Goal: Transaction & Acquisition: Obtain resource

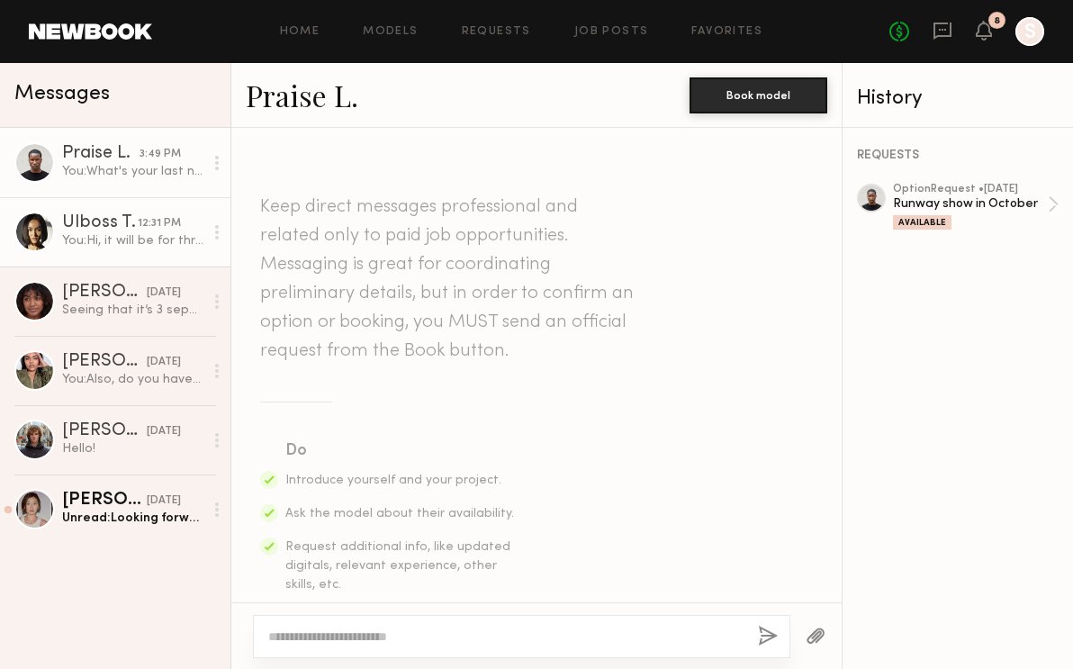
scroll to position [1426, 0]
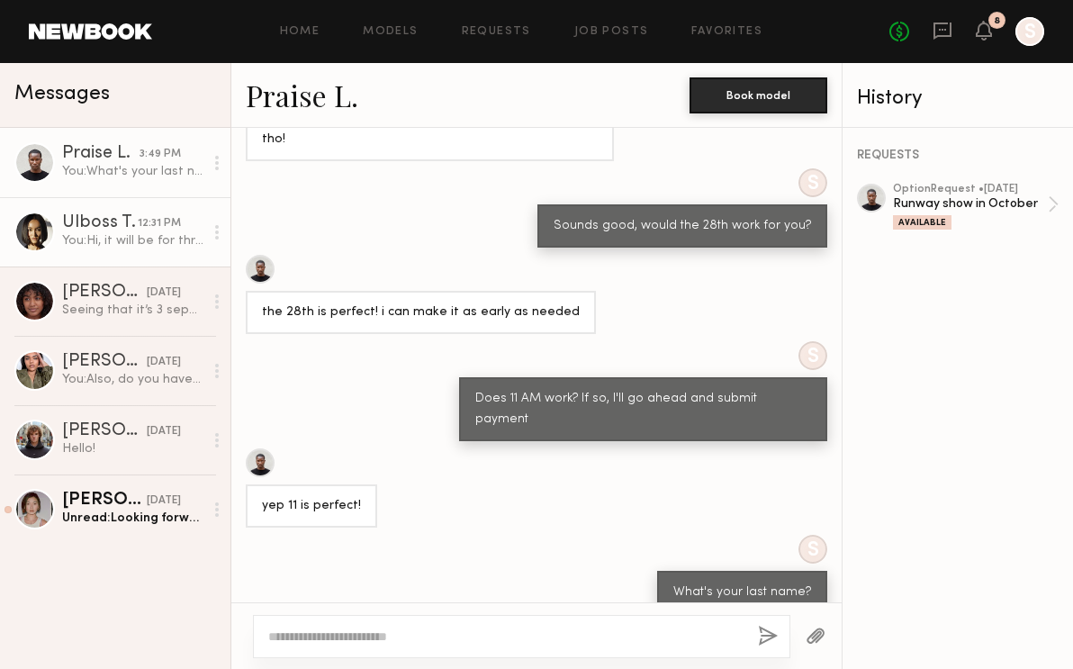
click at [144, 232] on div "You: Hi, it will be for three brands [URL][DOMAIN_NAME] + [URL][DOMAIN_NAME] an…" at bounding box center [132, 240] width 141 height 17
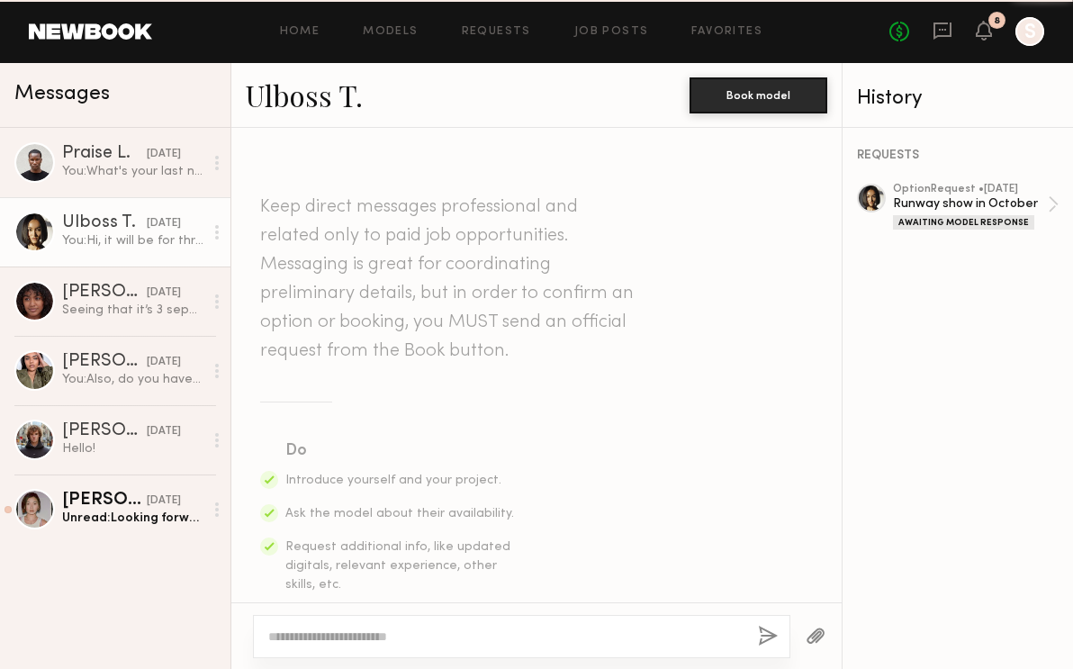
scroll to position [665, 0]
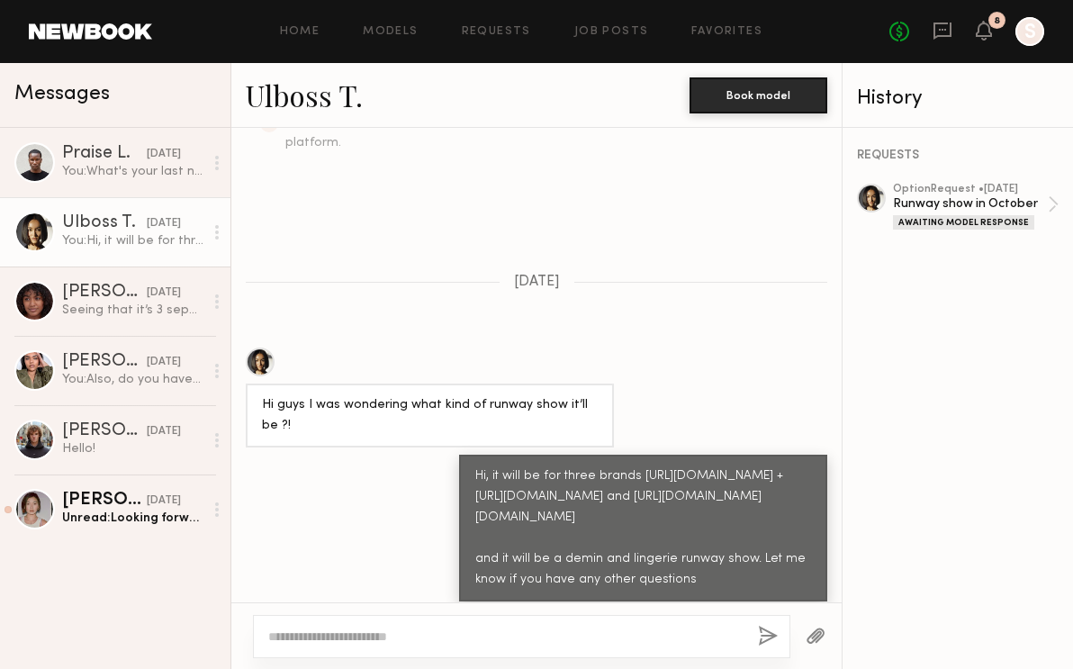
click at [266, 348] on div at bounding box center [260, 362] width 29 height 29
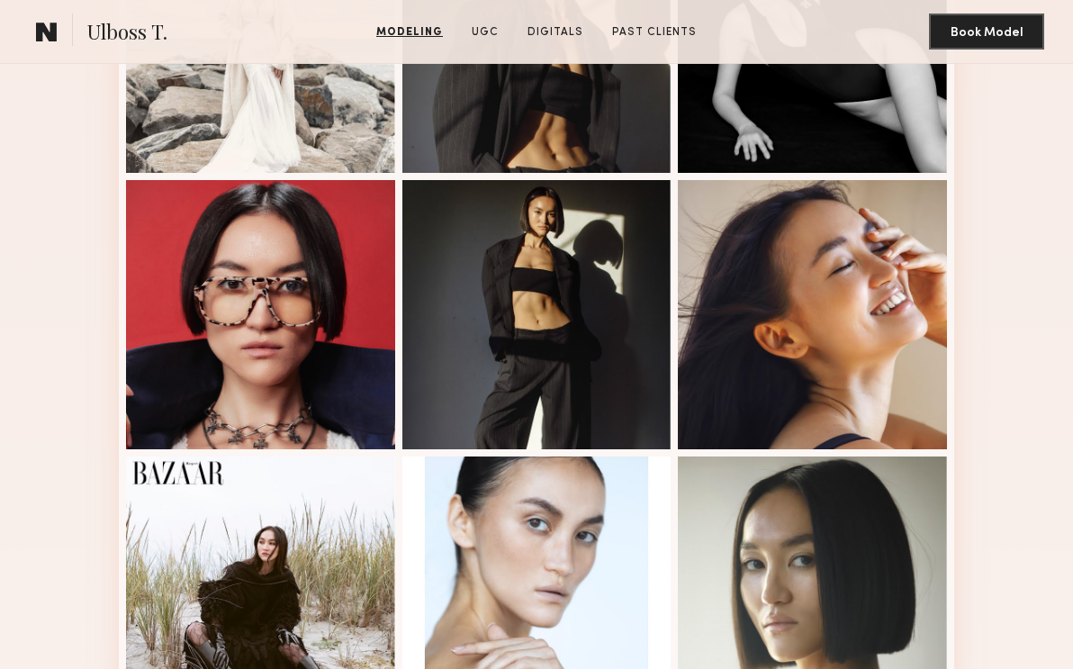
scroll to position [871, 0]
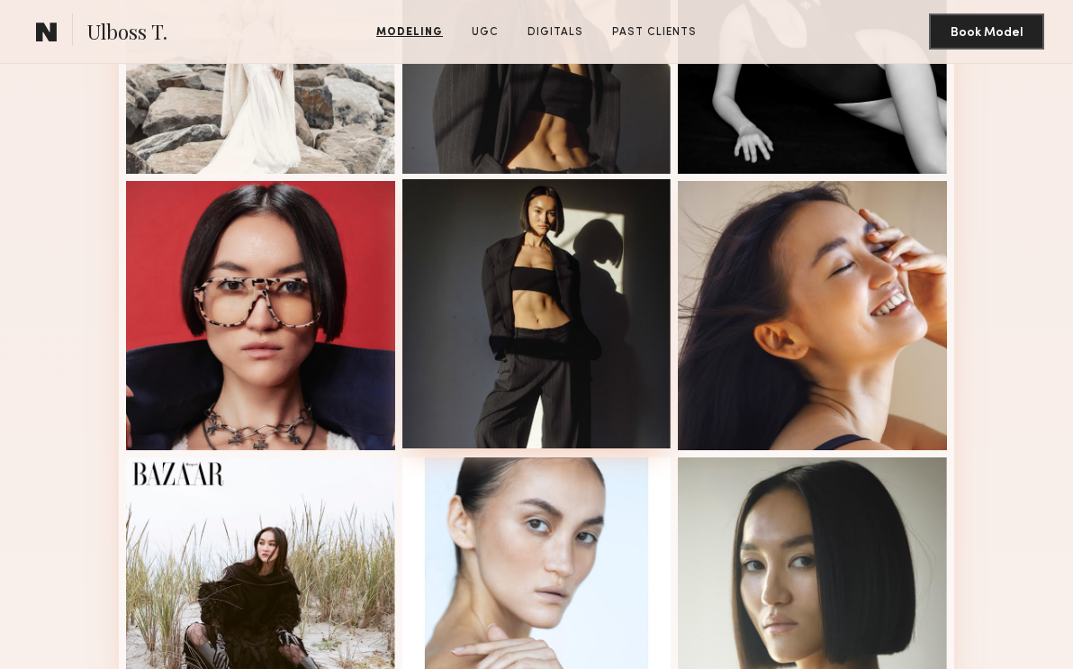
click at [582, 294] on div at bounding box center [537, 313] width 269 height 269
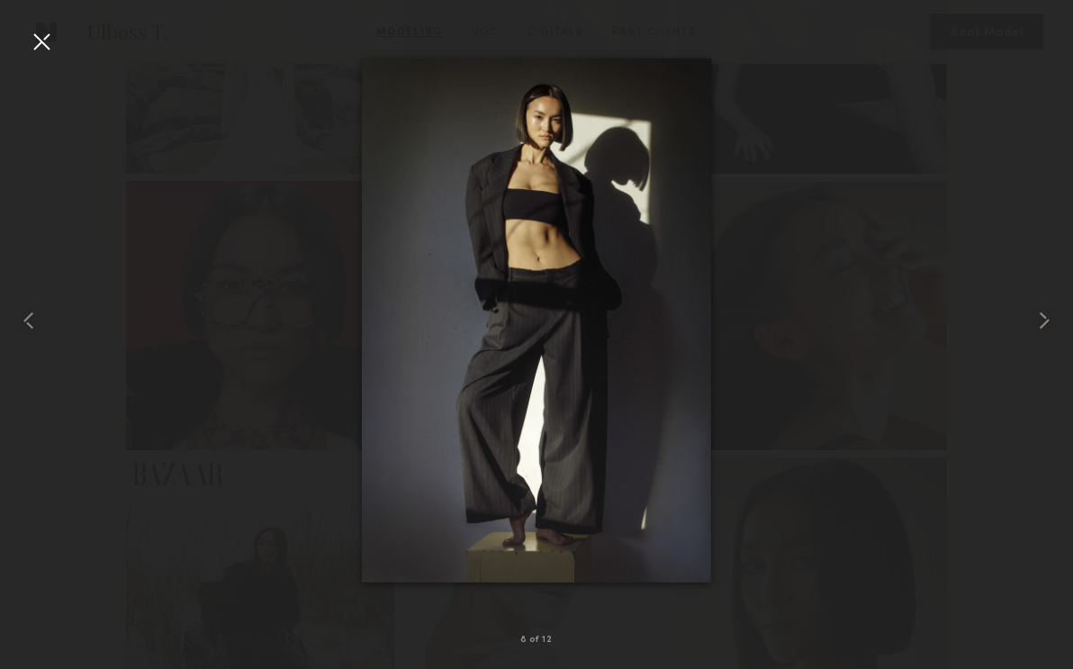
click at [43, 41] on div at bounding box center [41, 41] width 29 height 29
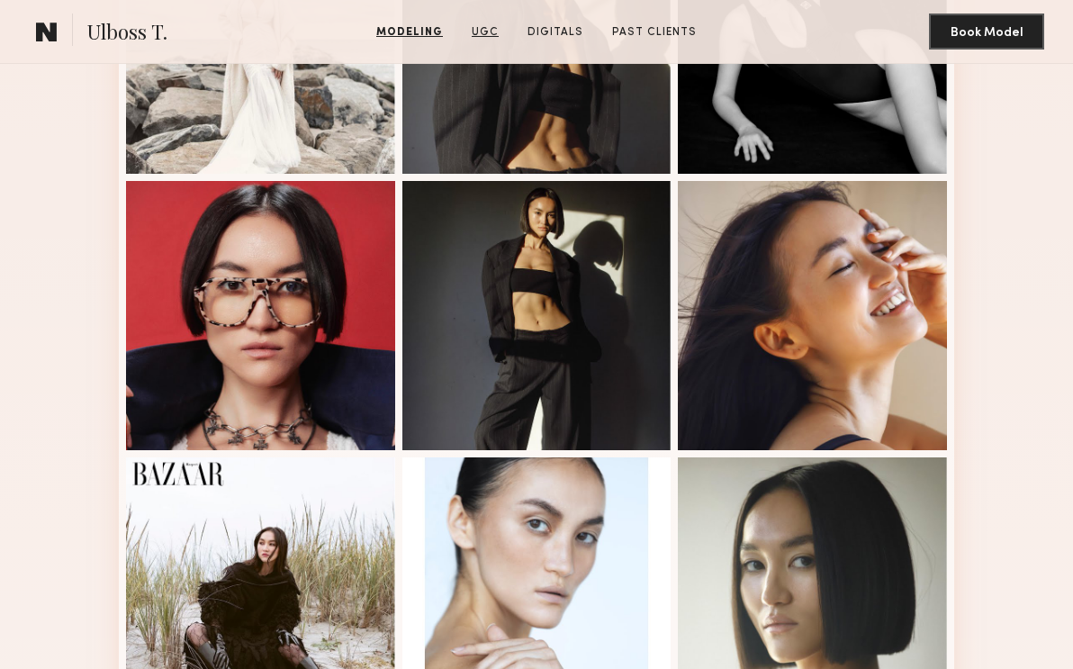
click at [493, 41] on link "UGC" at bounding box center [485, 32] width 41 height 16
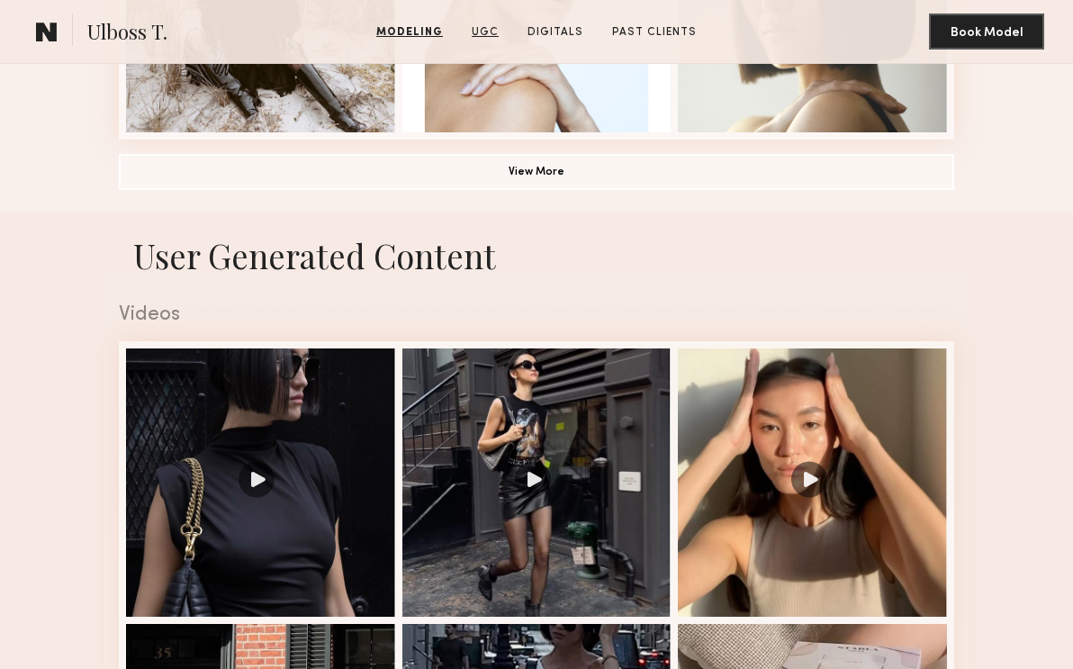
scroll to position [1567, 0]
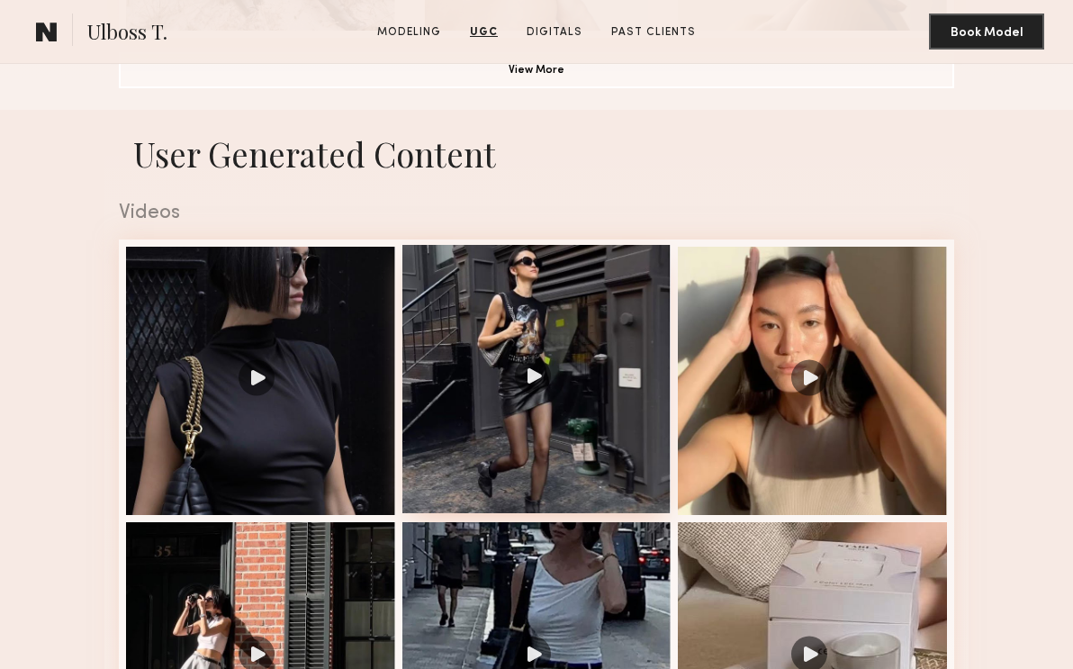
click at [611, 257] on div at bounding box center [537, 379] width 269 height 269
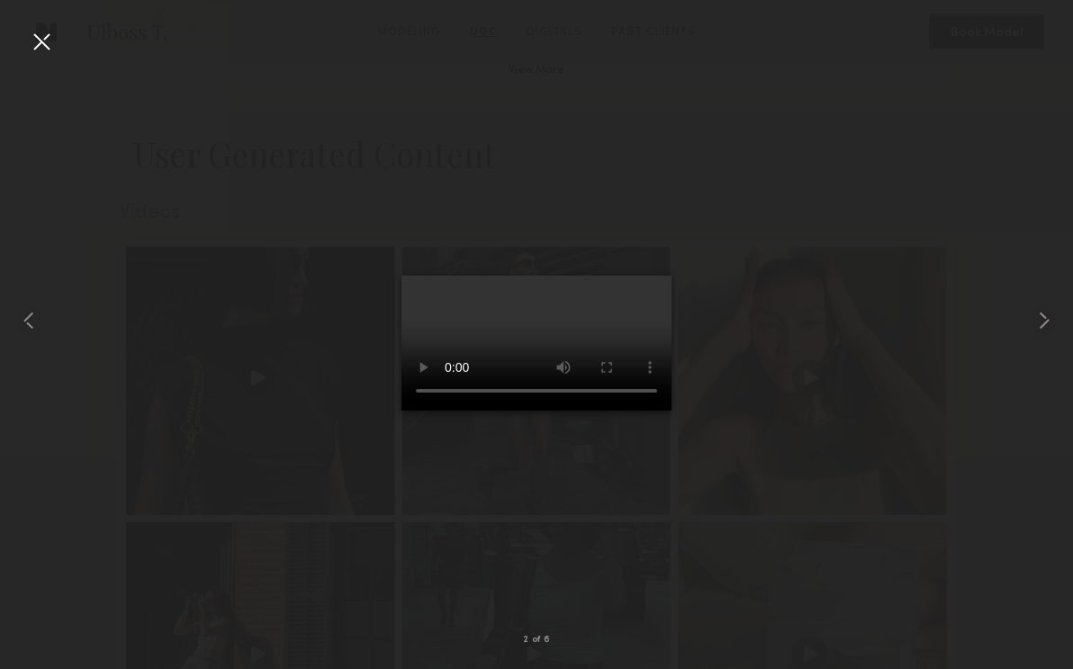
click at [50, 44] on div at bounding box center [41, 41] width 29 height 29
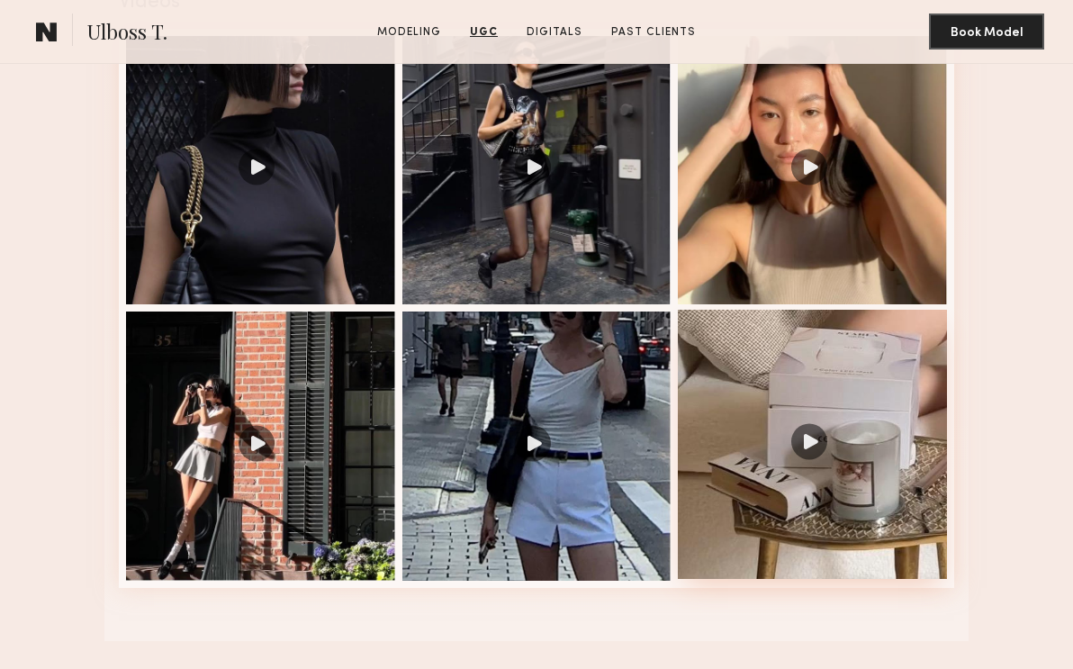
scroll to position [1778, 0]
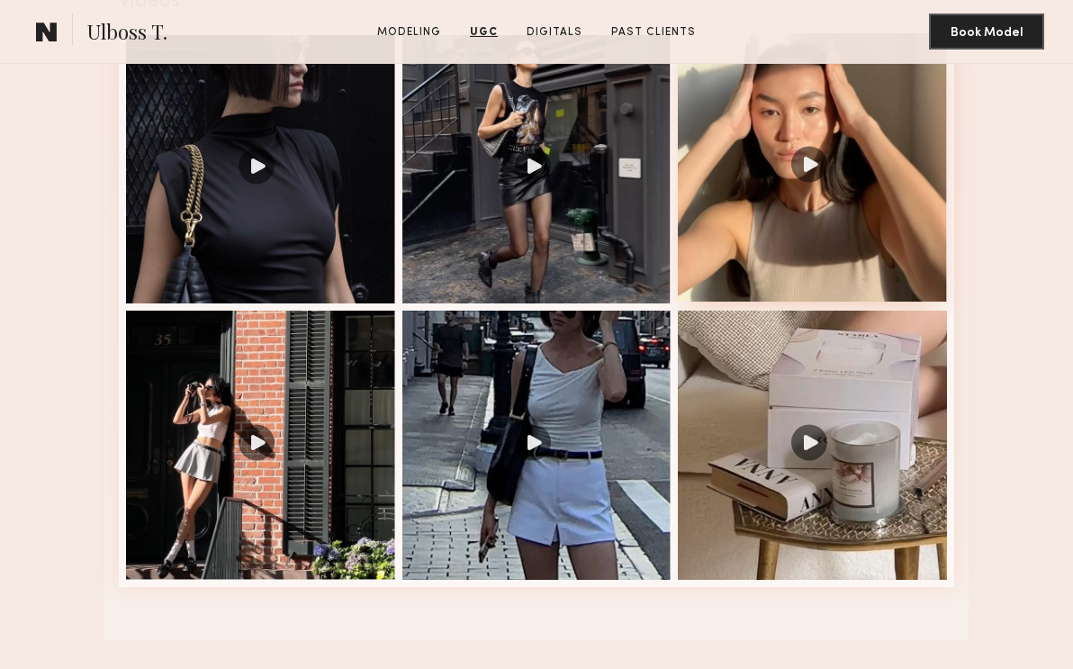
click at [721, 223] on div at bounding box center [812, 167] width 269 height 269
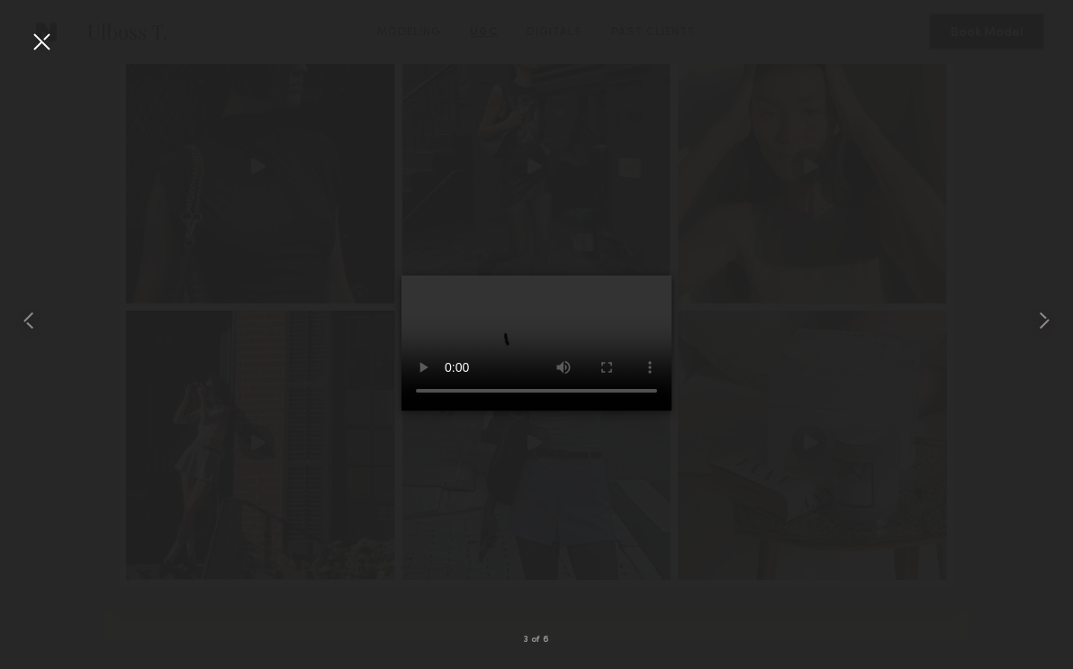
click at [39, 41] on div at bounding box center [41, 41] width 29 height 29
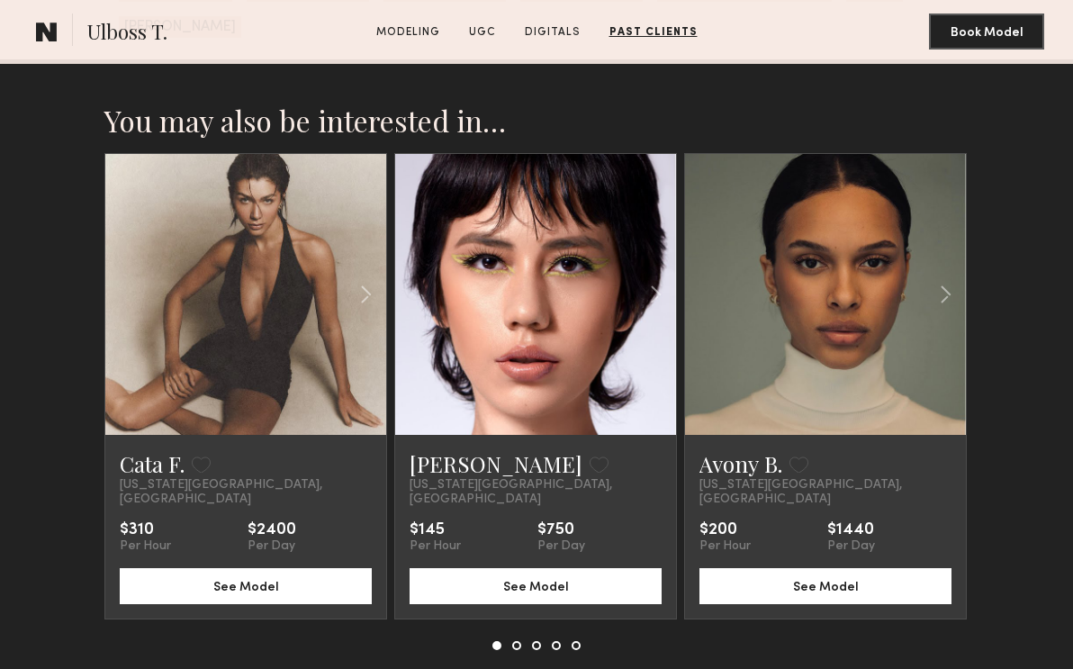
scroll to position [3263, 0]
